Goal: Task Accomplishment & Management: Manage account settings

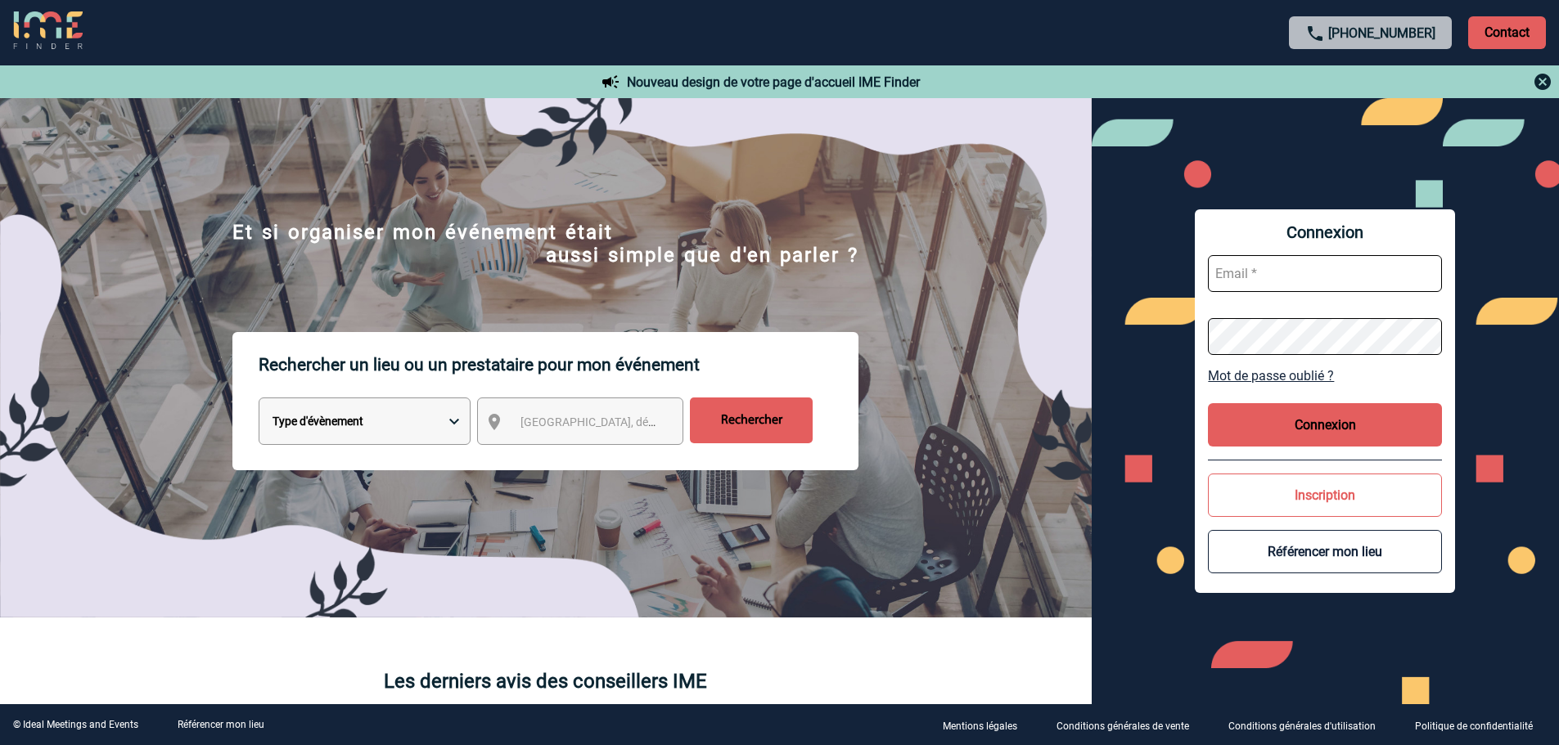
click at [1362, 426] on button "Connexion" at bounding box center [1325, 424] width 234 height 43
type input "[EMAIL_ADDRESS][DOMAIN_NAME]"
click at [1326, 425] on button "Connexion" at bounding box center [1325, 424] width 234 height 43
